Goal: Information Seeking & Learning: Understand process/instructions

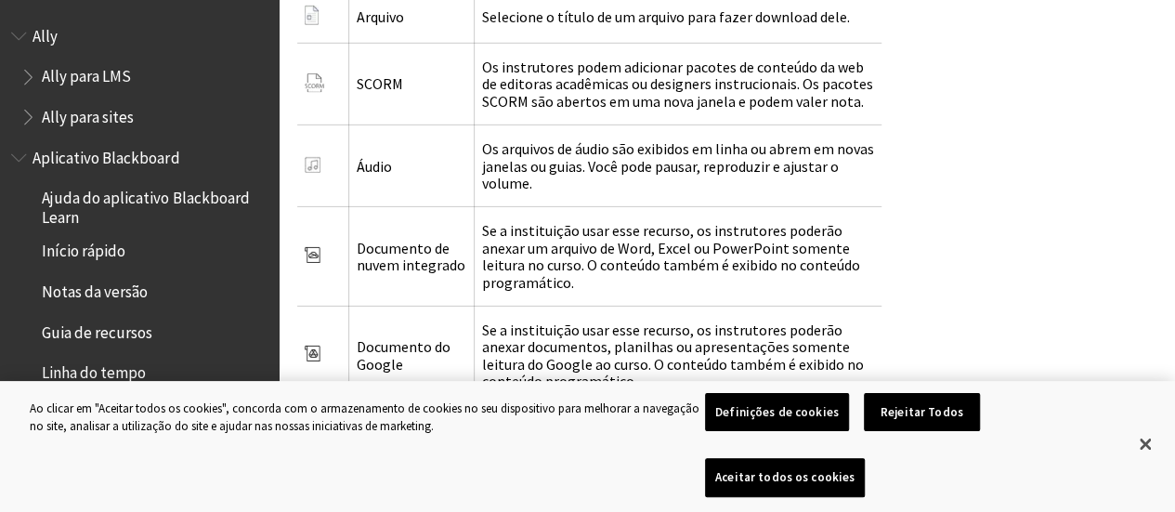
scroll to position [2909, 0]
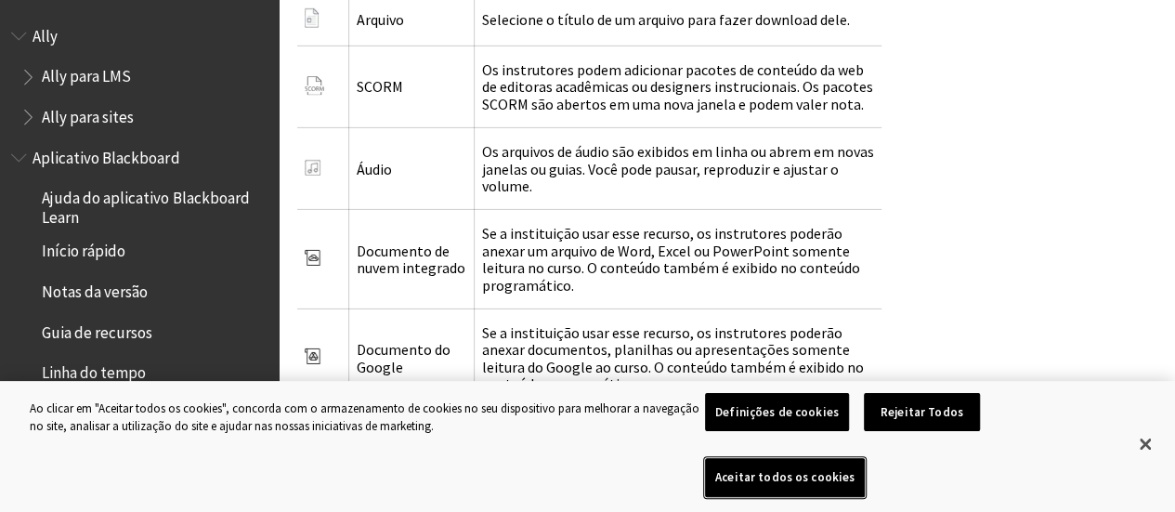
click at [865, 490] on button "Aceitar todos os cookies" at bounding box center [785, 477] width 160 height 39
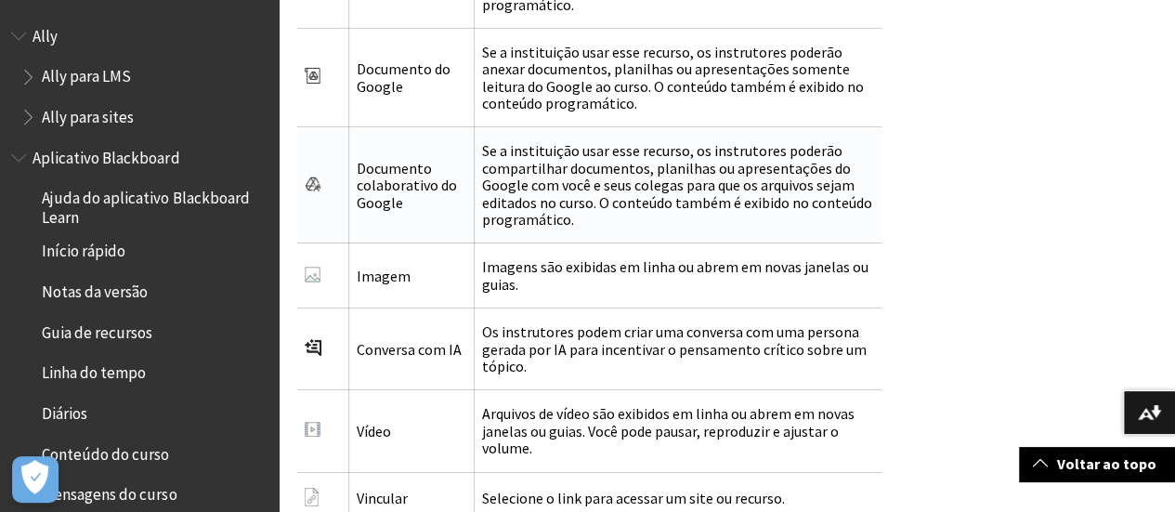
scroll to position [3281, 0]
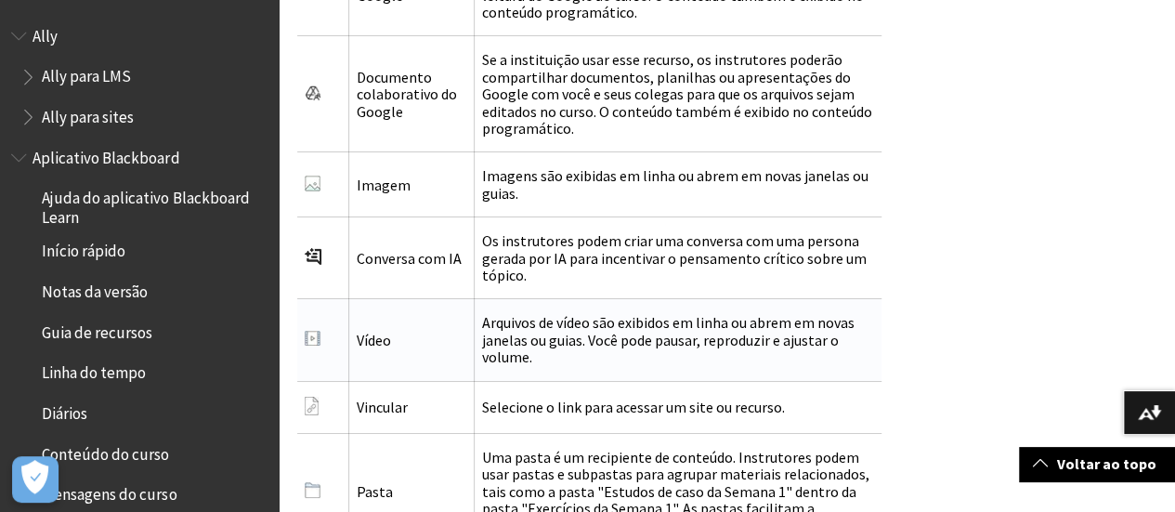
click at [388, 332] on td "Vídeo" at bounding box center [411, 340] width 125 height 82
click at [388, 320] on td "Vídeo" at bounding box center [411, 340] width 125 height 82
click at [314, 331] on img at bounding box center [313, 338] width 16 height 15
click at [453, 307] on td "Vídeo" at bounding box center [411, 340] width 125 height 82
click at [593, 303] on td "Arquivos de vídeo são exibidos em linha ou abrem em novas janelas ou guias. Voc…" at bounding box center [678, 340] width 408 height 82
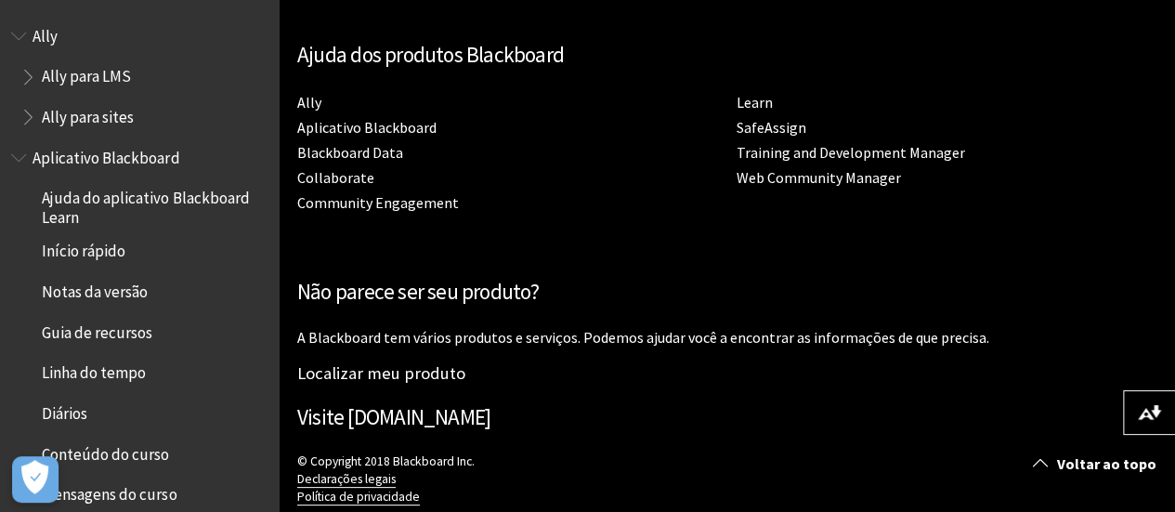
scroll to position [4396, 0]
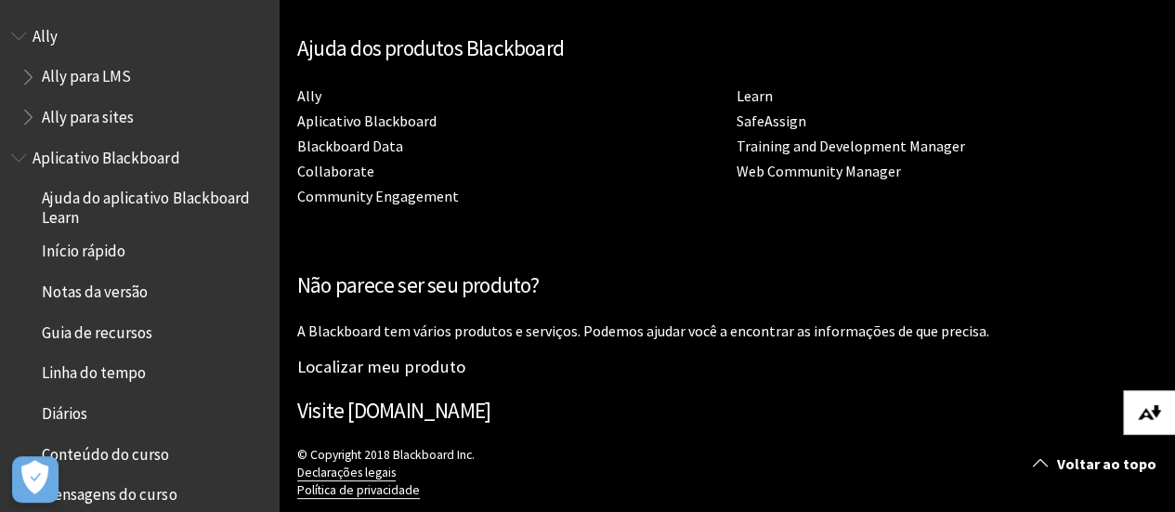
click at [1154, 414] on img at bounding box center [1149, 412] width 23 height 15
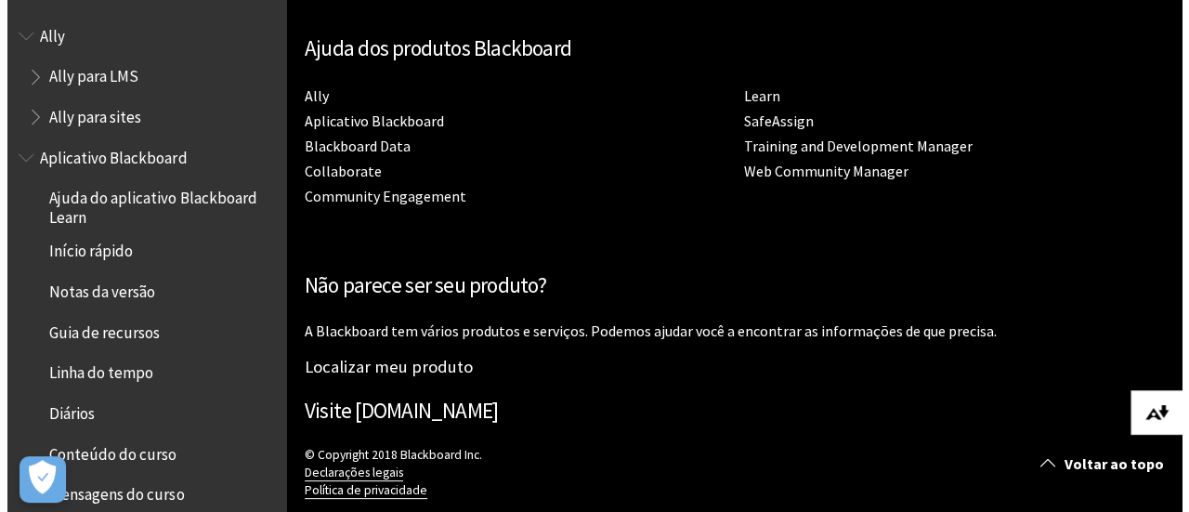
scroll to position [4306, 0]
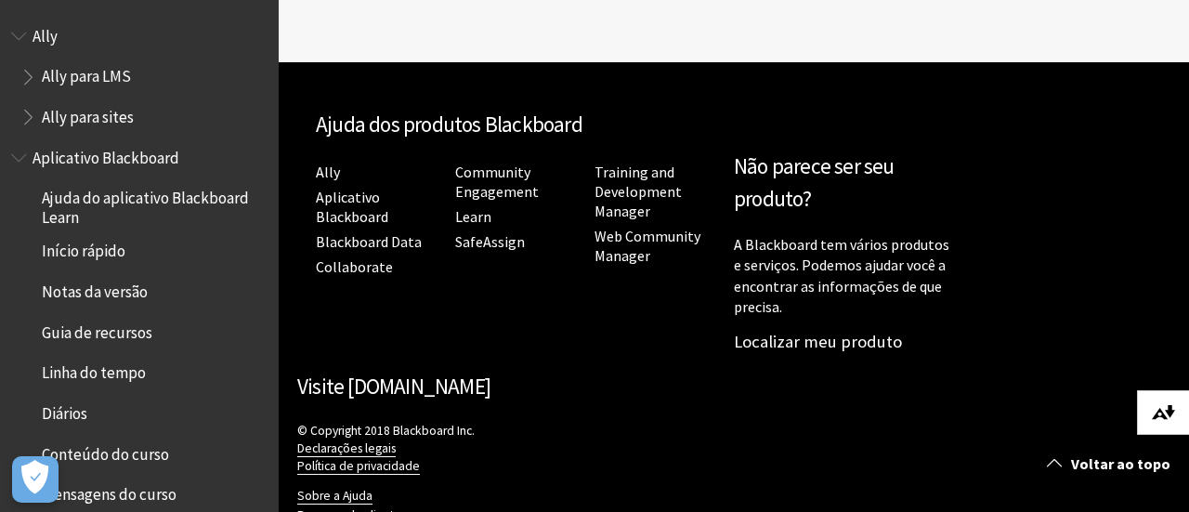
click at [1156, 419] on img at bounding box center [1163, 412] width 23 height 15
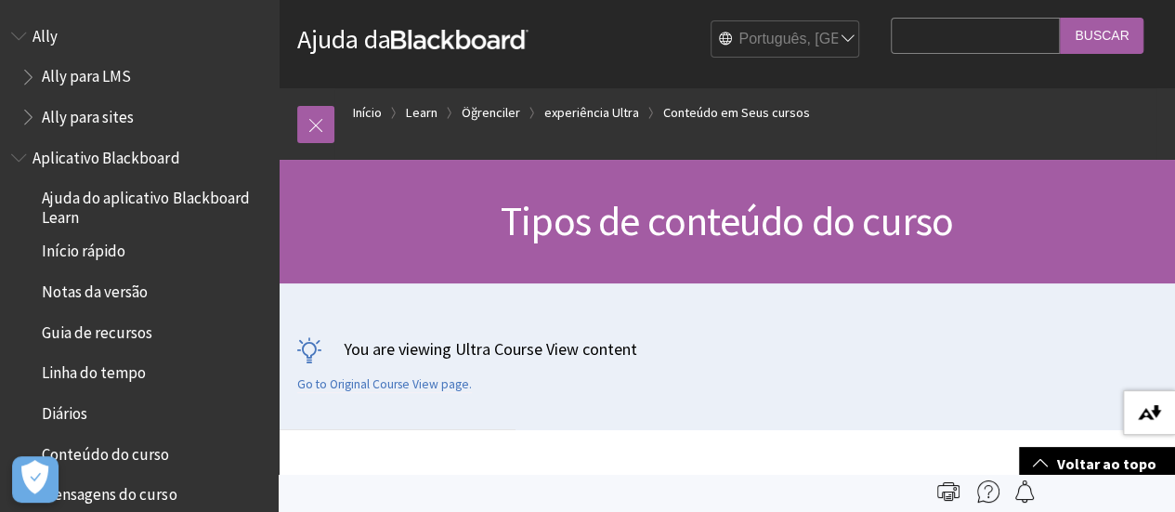
scroll to position [0, 0]
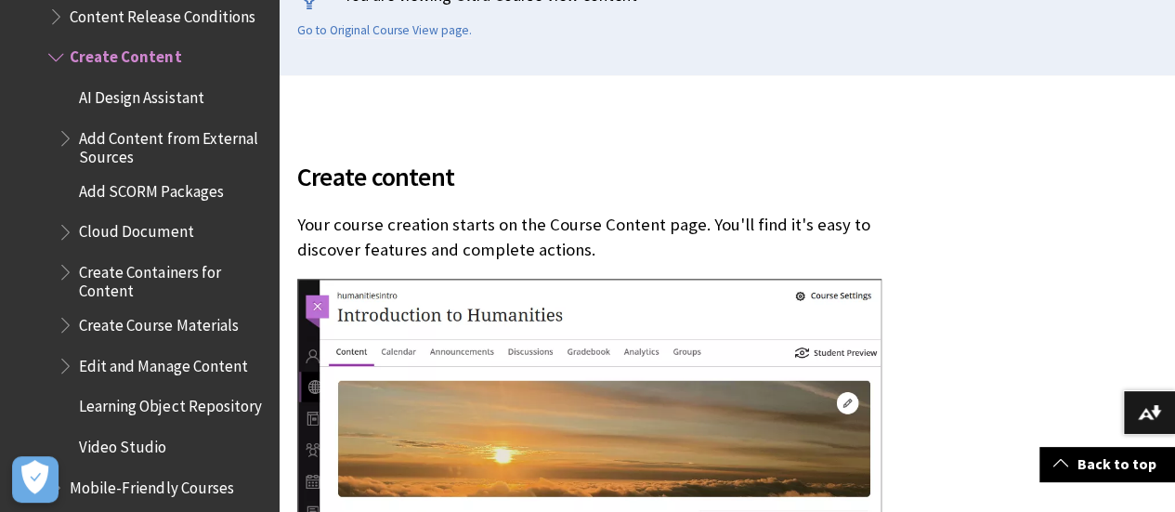
scroll to position [650, 0]
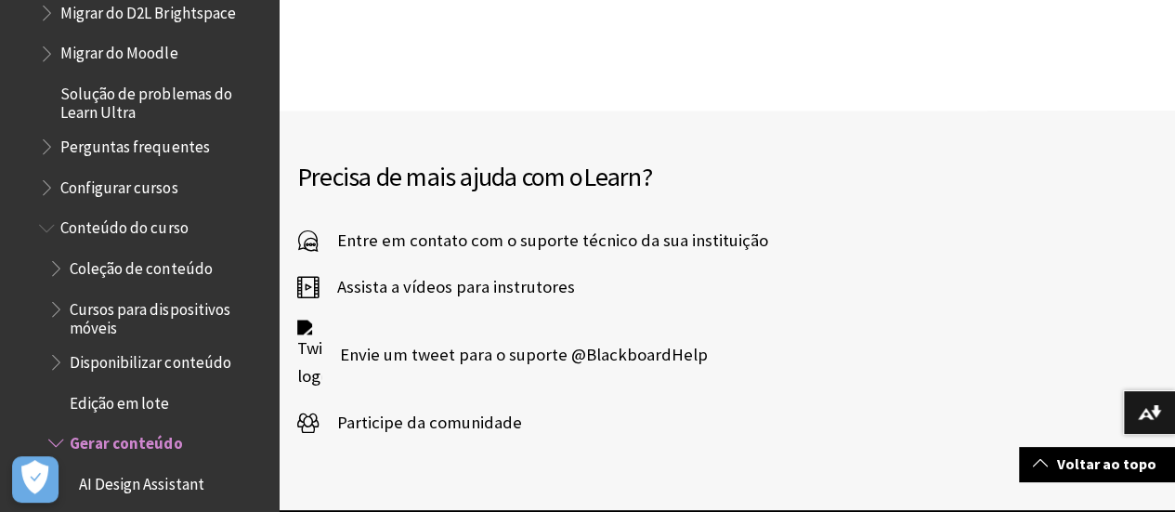
scroll to position [2421, 0]
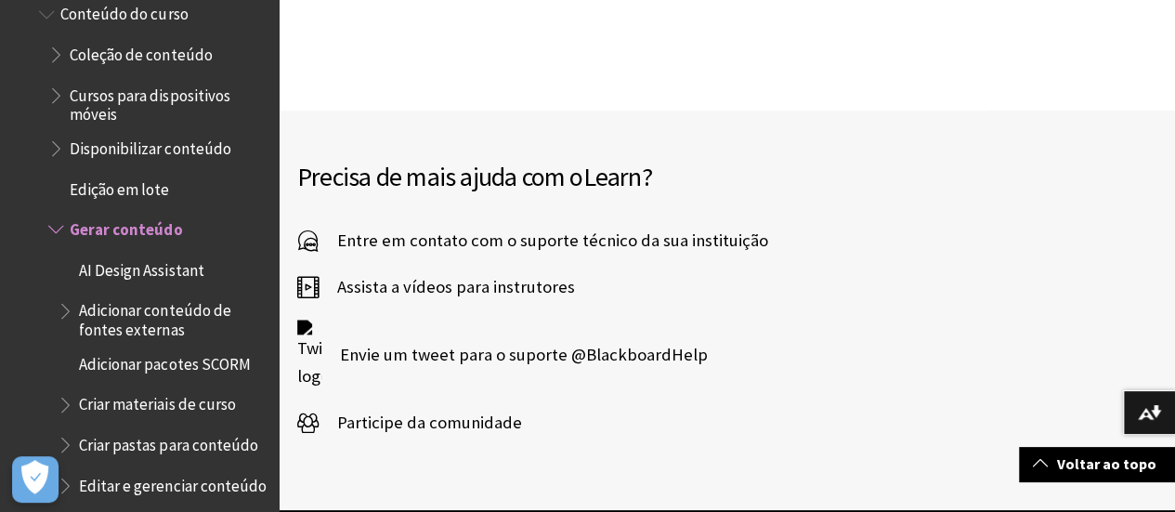
click at [108, 188] on span "Edição em lote" at bounding box center [119, 186] width 99 height 25
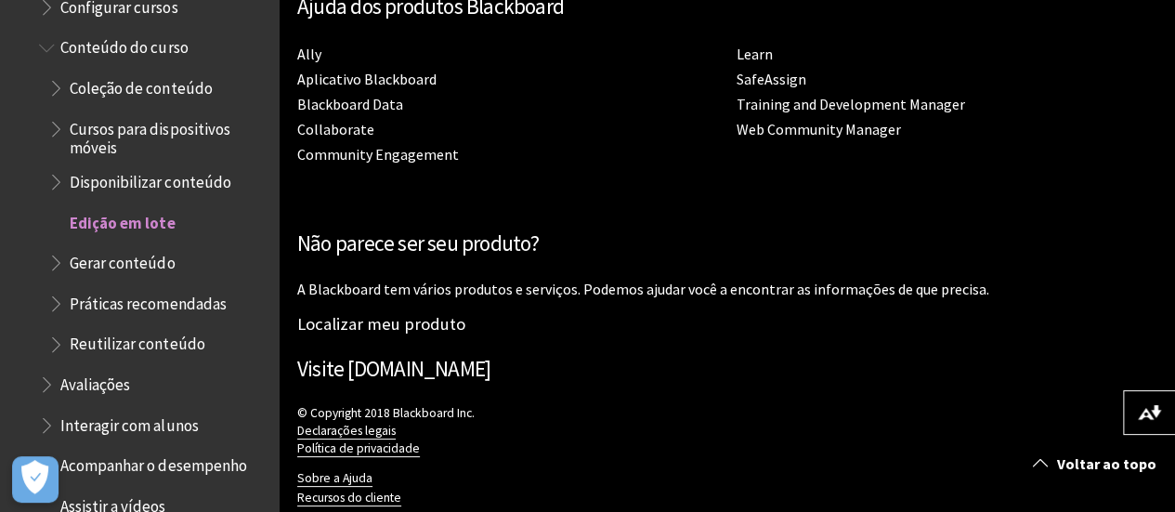
scroll to position [2371, 0]
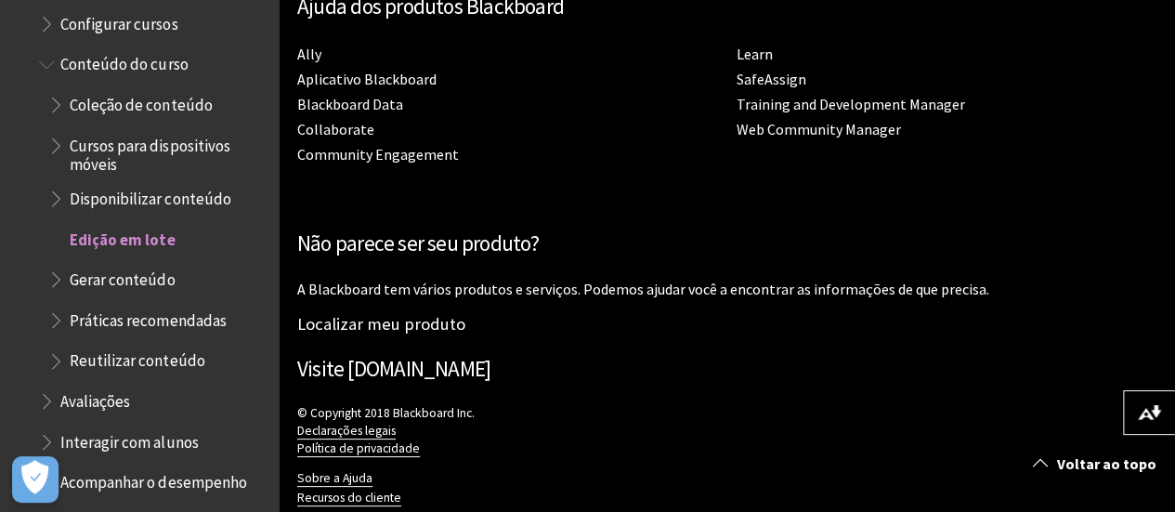
click at [152, 203] on span "Disponibilizar conteúdo" at bounding box center [150, 195] width 161 height 25
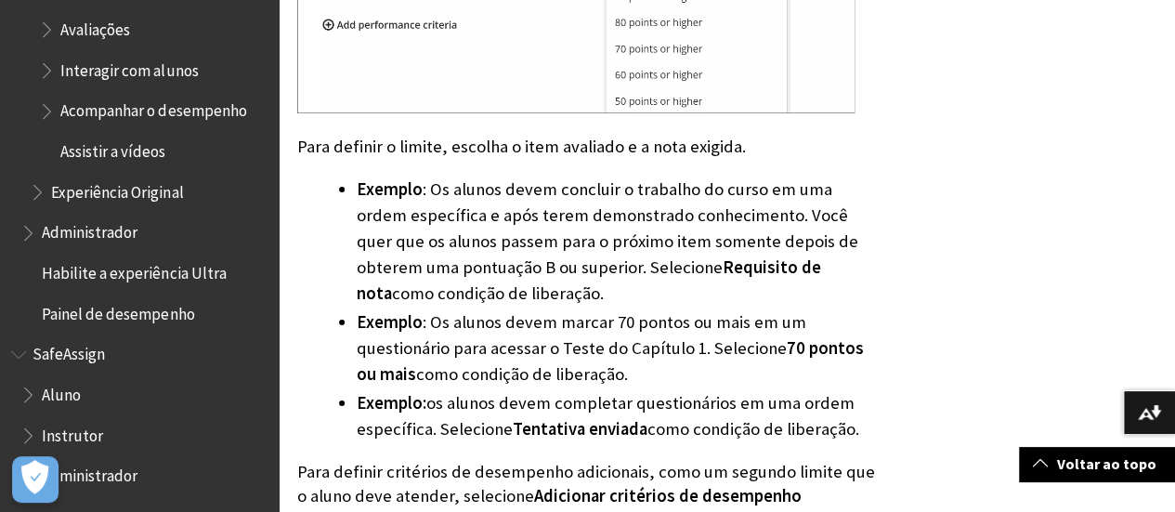
scroll to position [3623, 0]
